Goal: Transaction & Acquisition: Purchase product/service

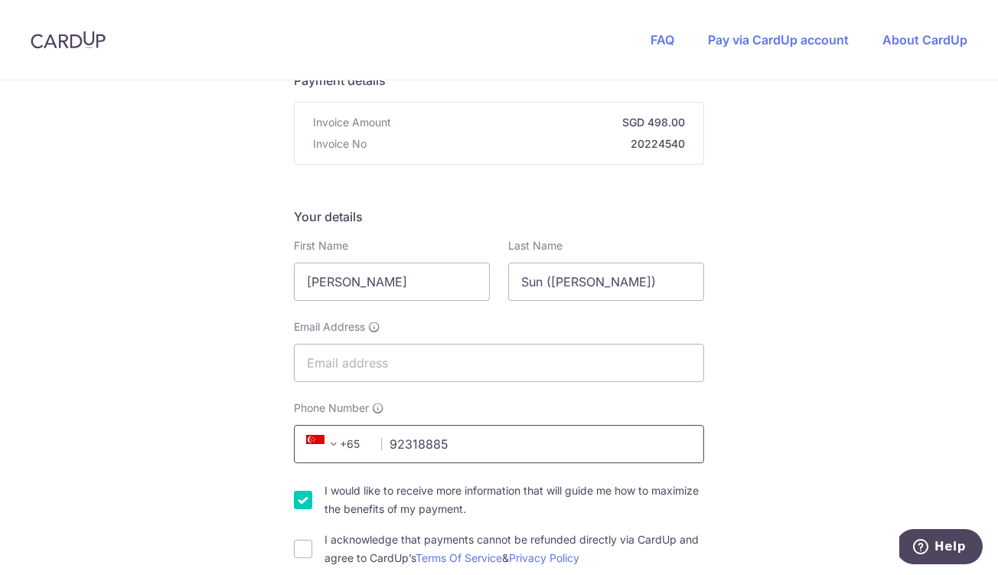
scroll to position [270, 0]
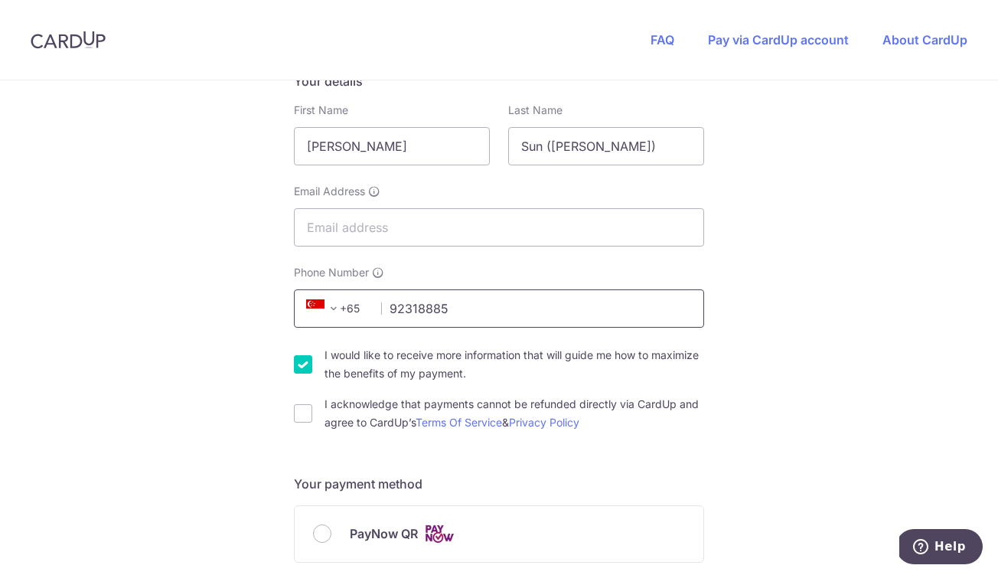
type input "92318885"
click at [381, 529] on span "PayNow QR" at bounding box center [384, 533] width 68 height 18
click at [332, 529] on input "PayNow QR" at bounding box center [322, 533] width 18 height 18
radio input "true"
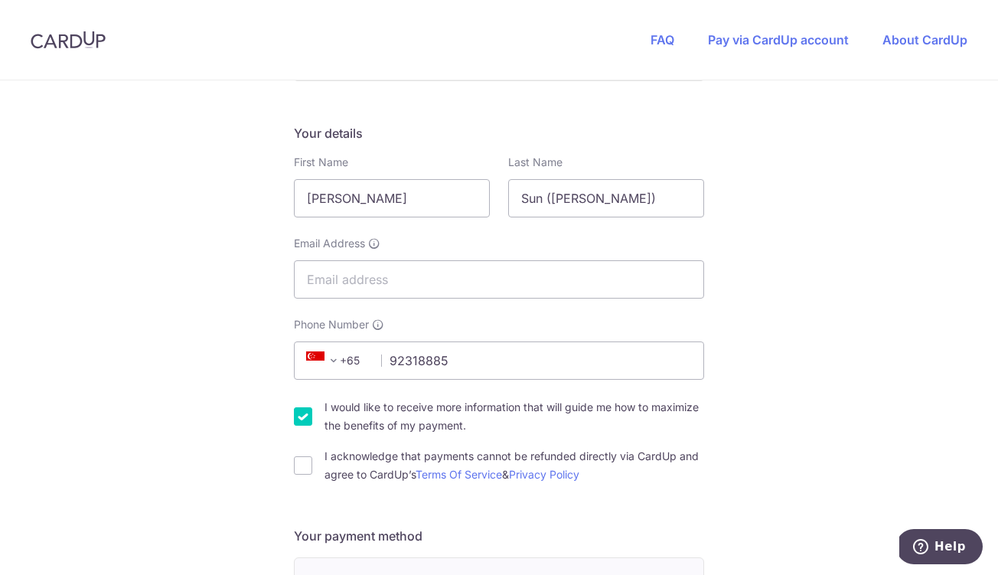
scroll to position [206, 0]
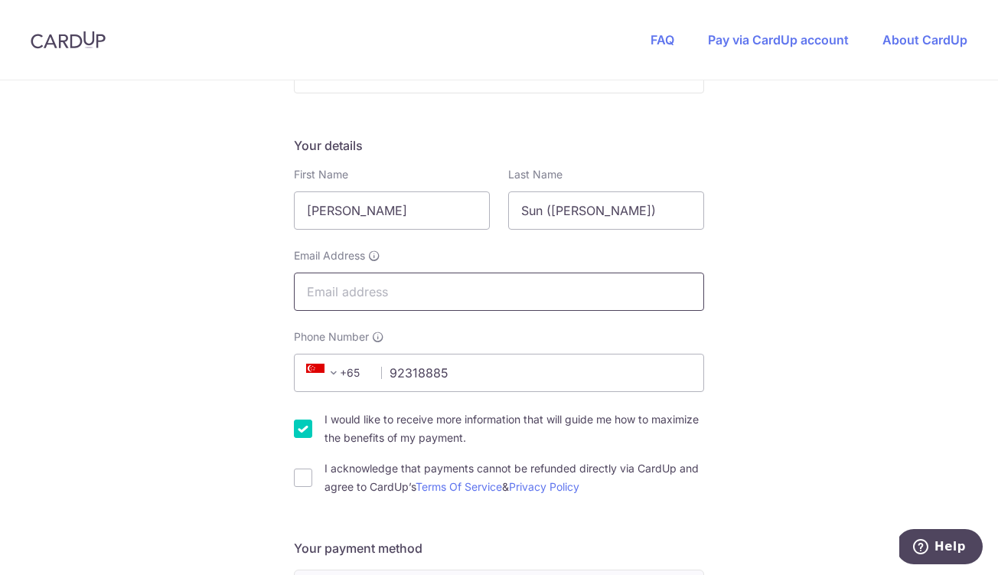
type input "h"
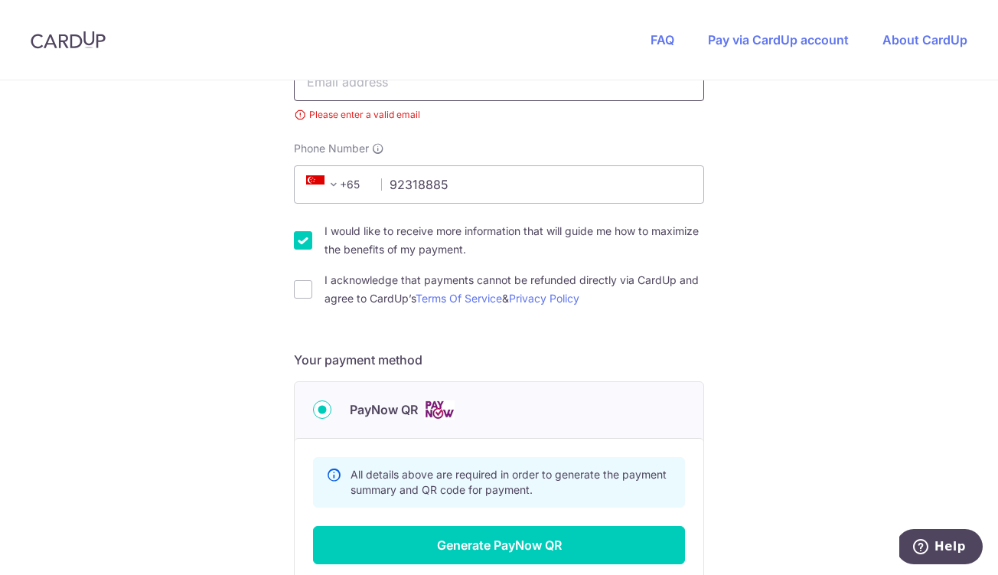
scroll to position [369, 0]
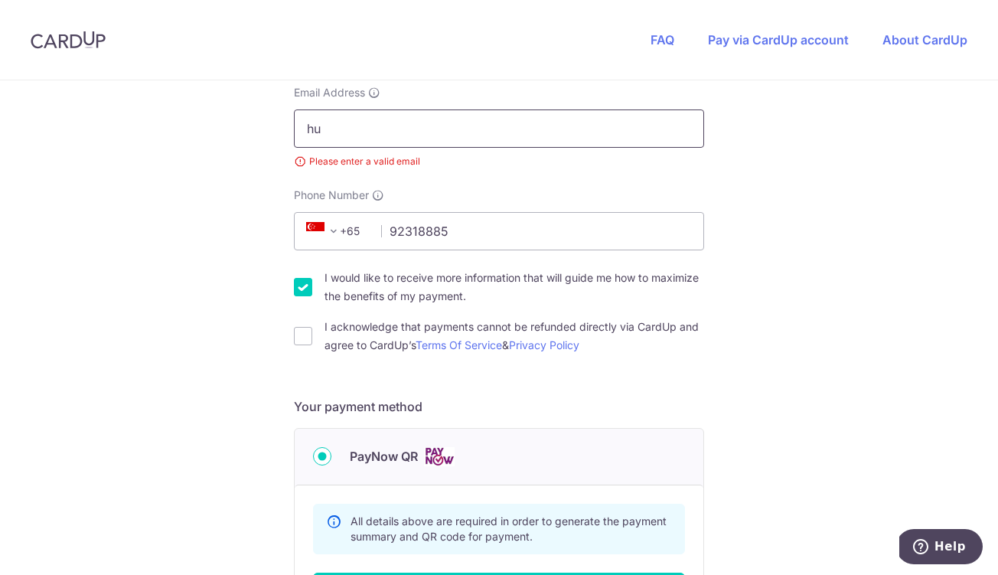
type input "h"
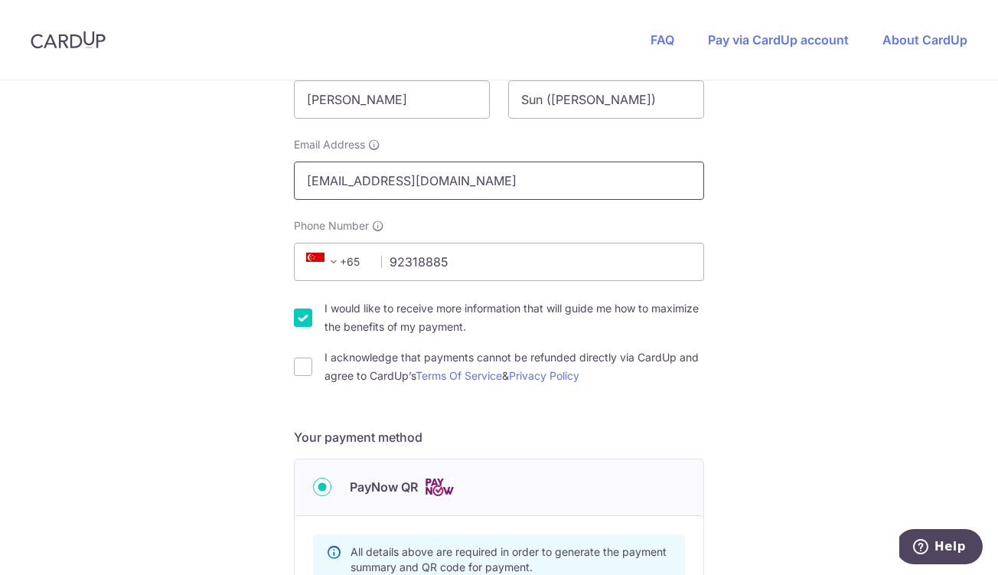
scroll to position [307, 0]
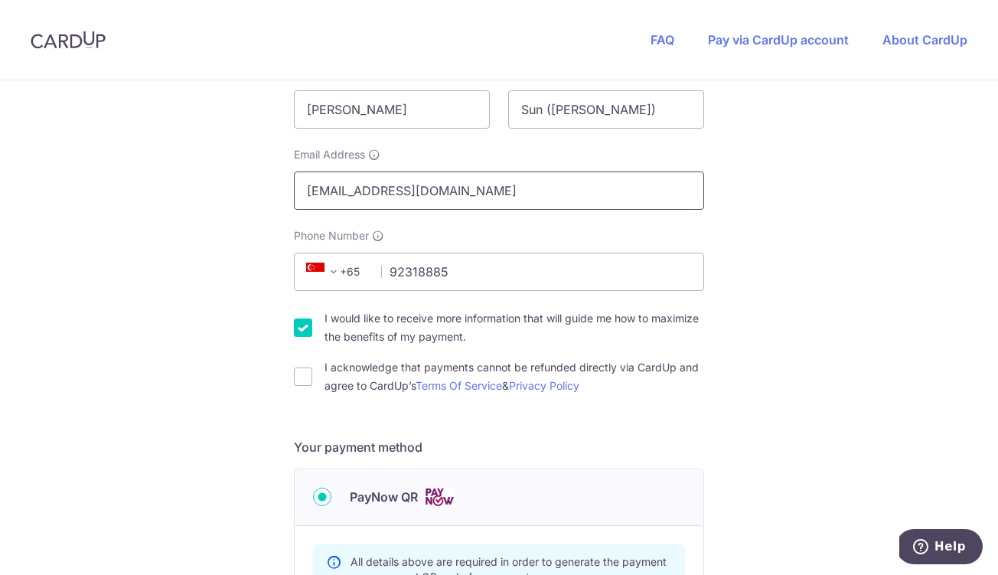
click at [342, 190] on input "[EMAIL_ADDRESS][DOMAIN_NAME]" at bounding box center [499, 191] width 410 height 38
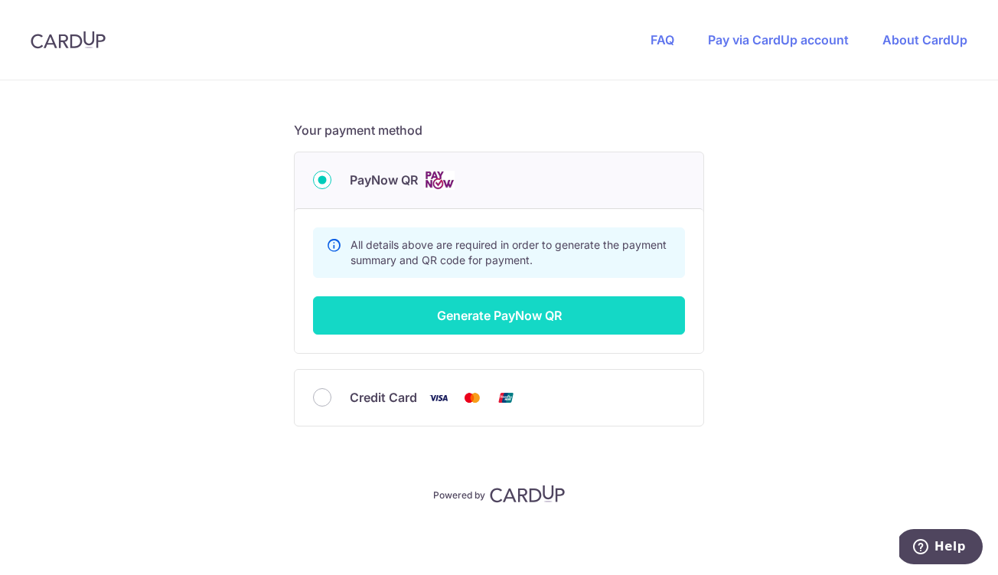
type input "[EMAIL_ADDRESS][DOMAIN_NAME]"
click at [419, 305] on button "Generate PayNow QR" at bounding box center [499, 315] width 372 height 38
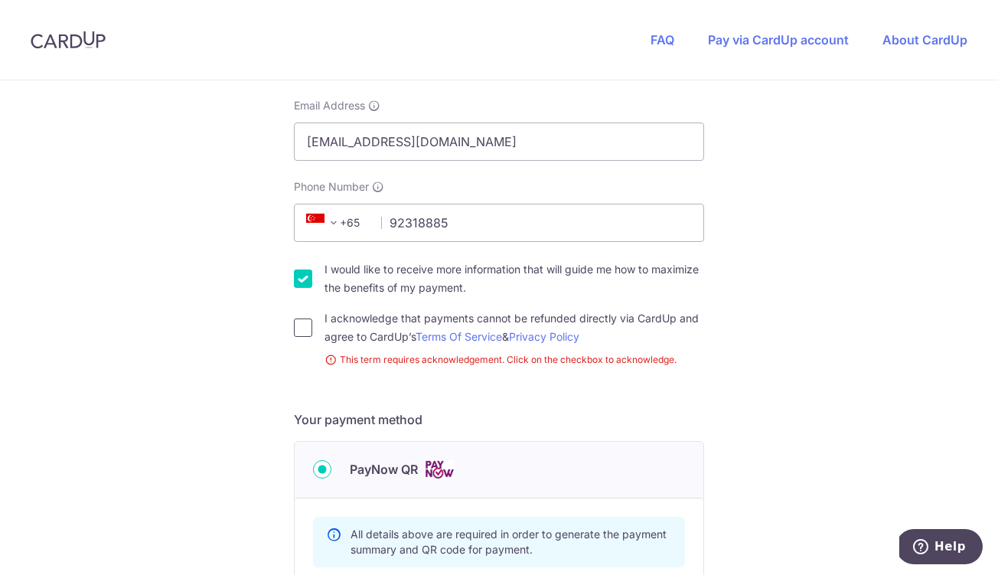
click at [309, 325] on input "I acknowledge that payments cannot be refunded directly via CardUp and agree to…" at bounding box center [303, 328] width 18 height 18
checkbox input "true"
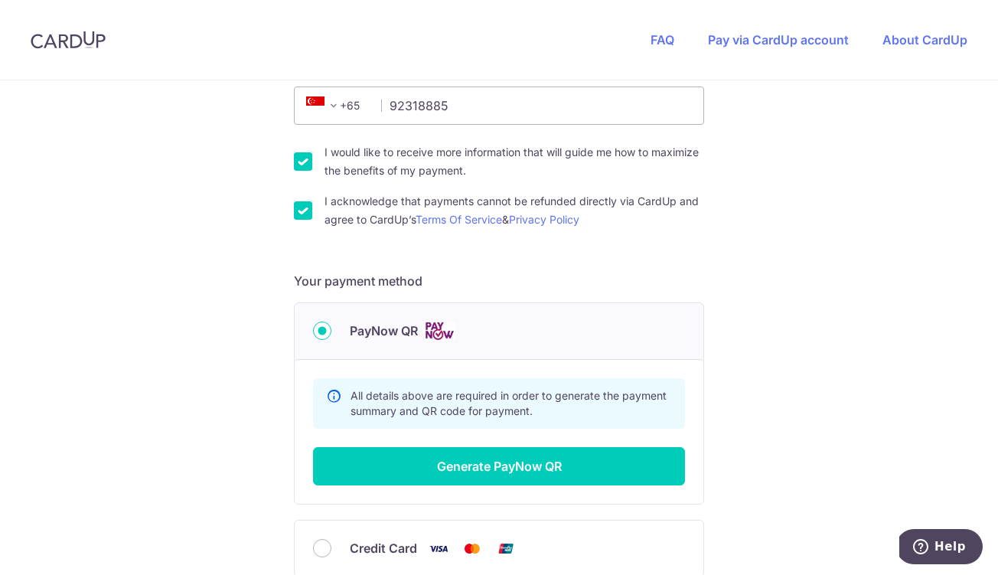
scroll to position [546, 0]
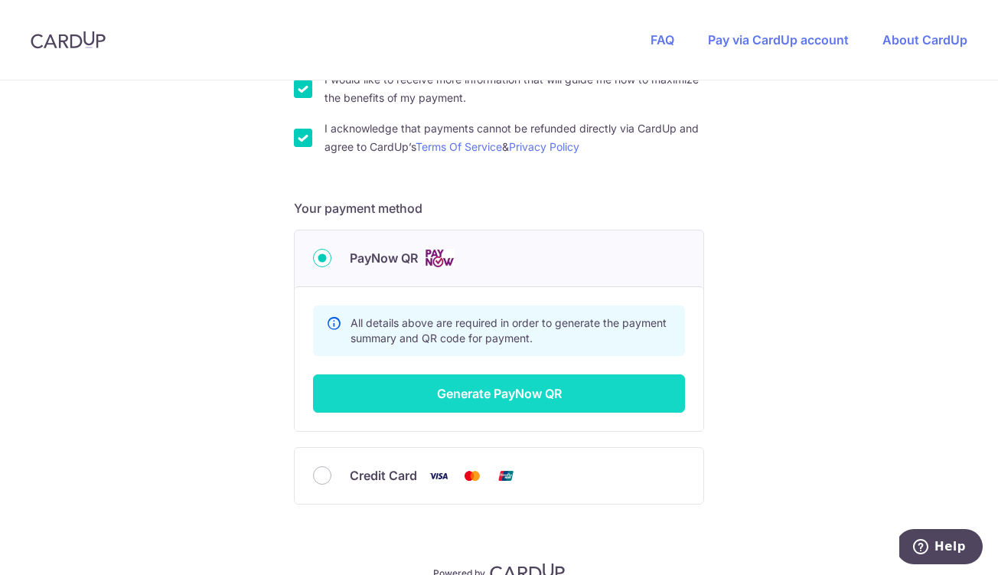
click at [420, 394] on button "Generate PayNow QR" at bounding box center [499, 393] width 372 height 38
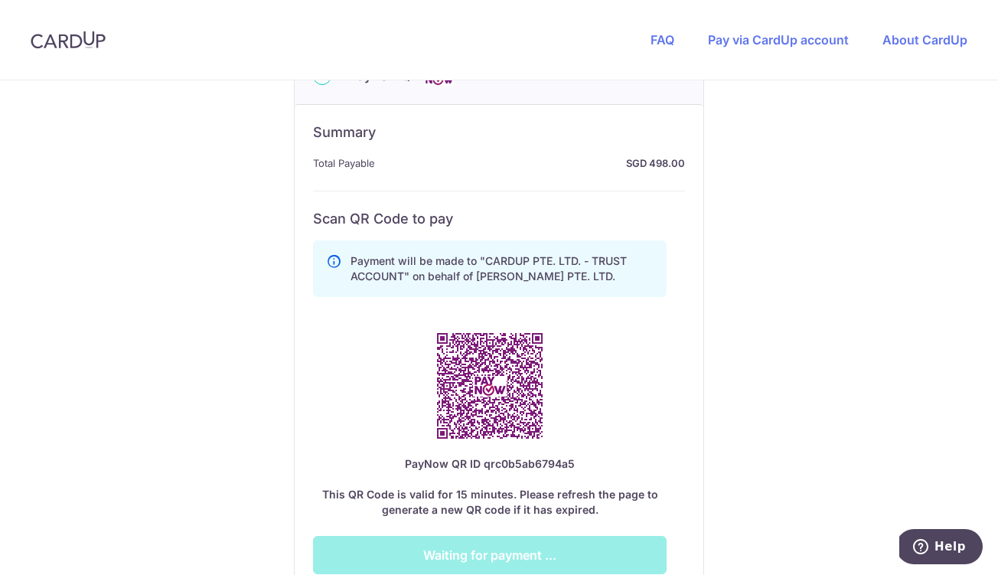
scroll to position [730, 0]
